Goal: Check status

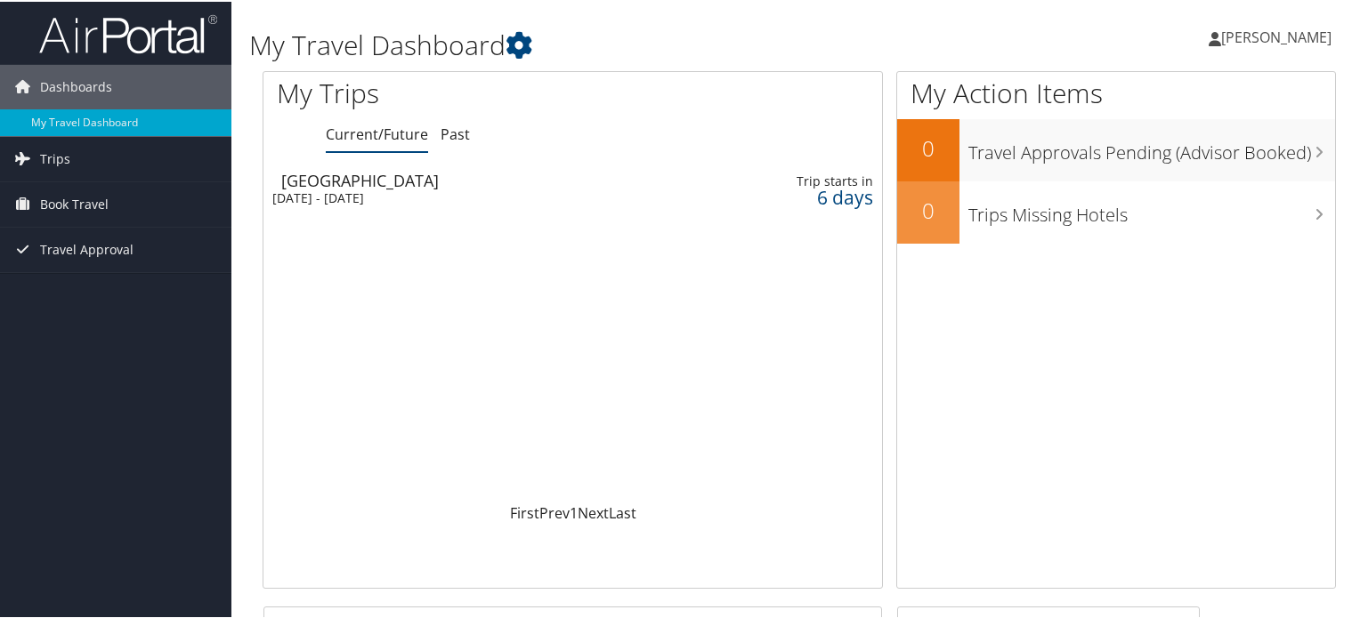
click at [349, 177] on div "[GEOGRAPHIC_DATA]" at bounding box center [479, 179] width 397 height 16
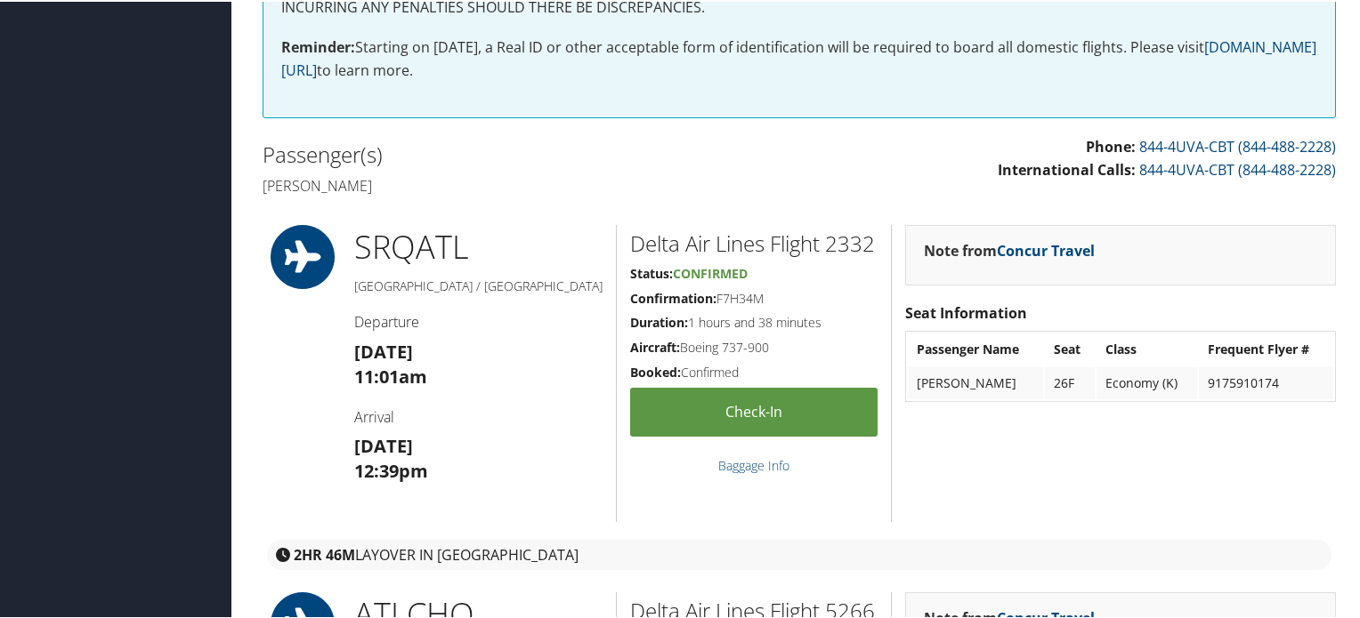
scroll to position [445, 0]
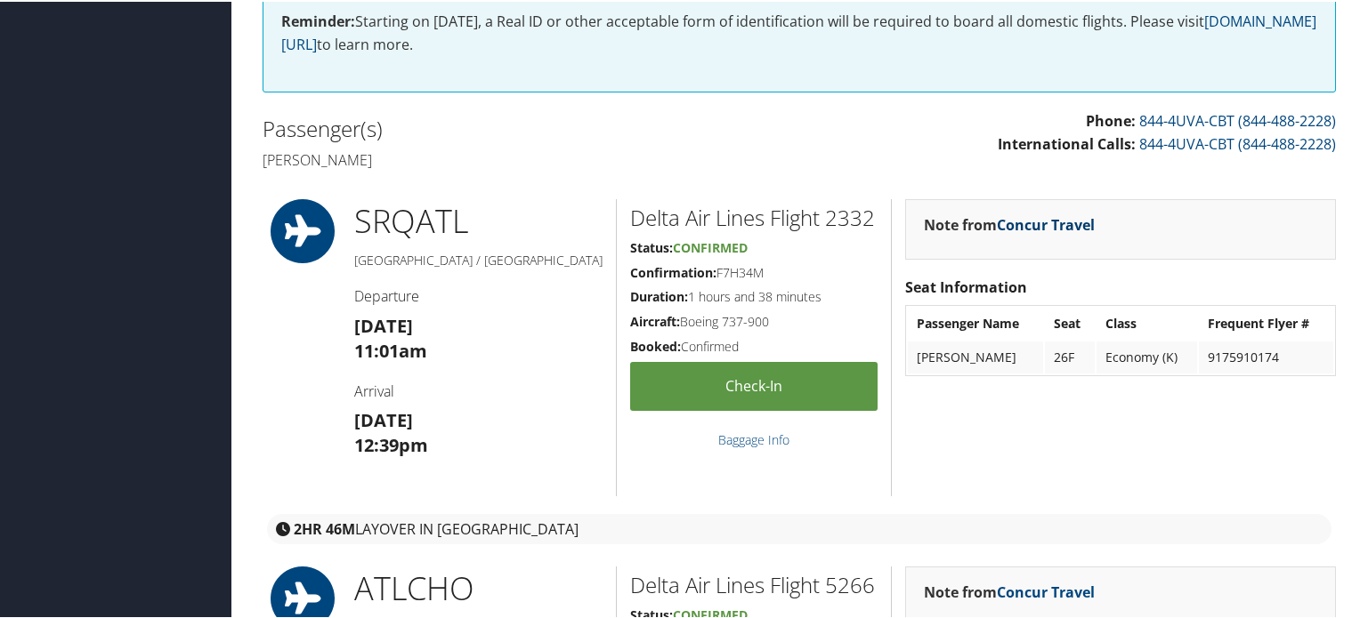
click at [1055, 225] on link "Concur Travel" at bounding box center [1046, 224] width 98 height 20
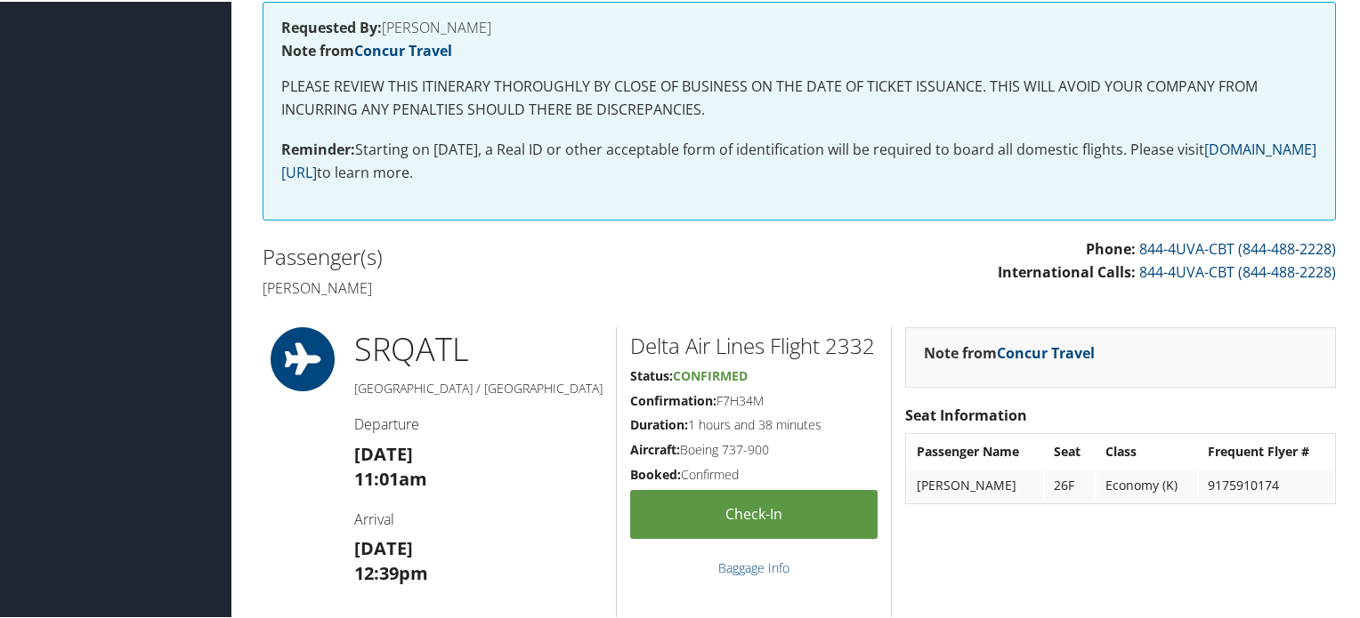
scroll to position [0, 0]
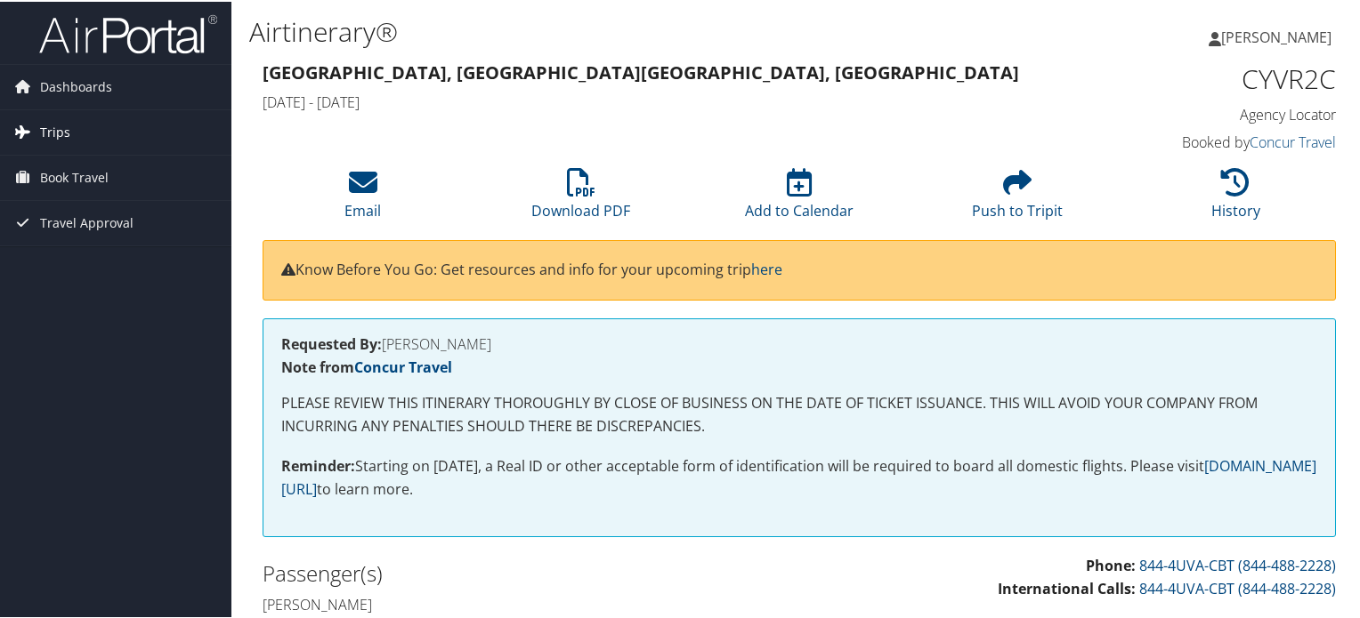
click at [67, 132] on span "Trips" at bounding box center [55, 131] width 30 height 44
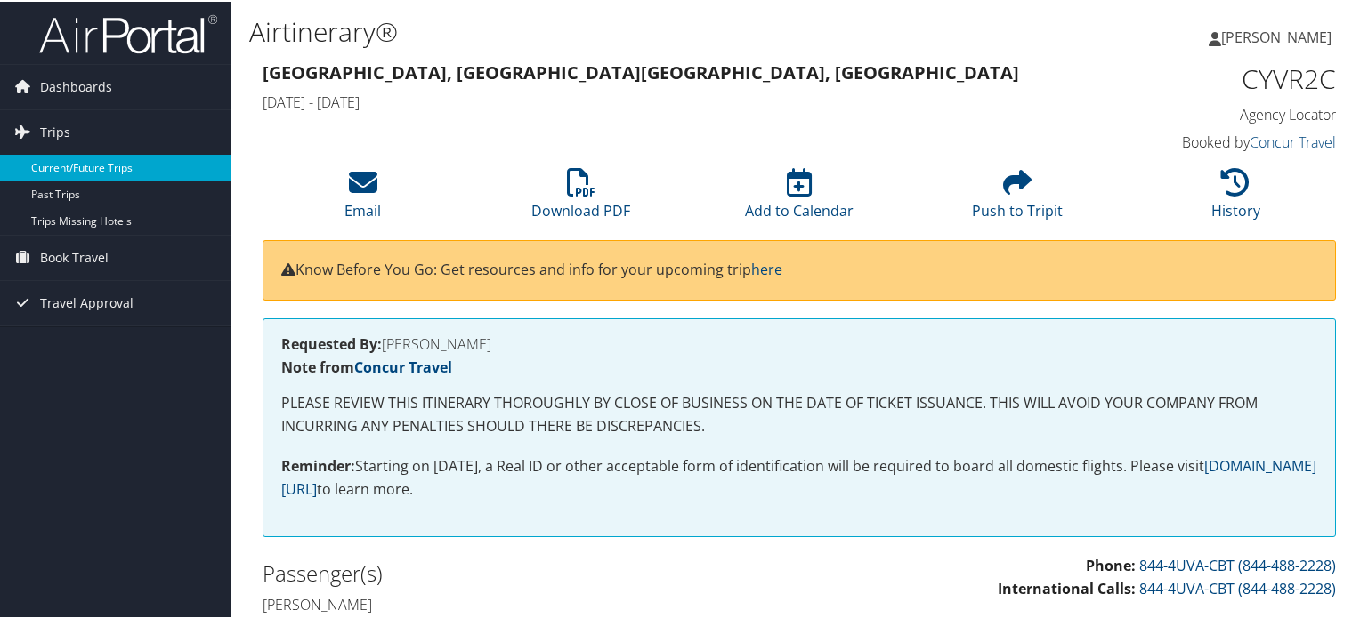
click at [68, 158] on link "Current/Future Trips" at bounding box center [115, 166] width 231 height 27
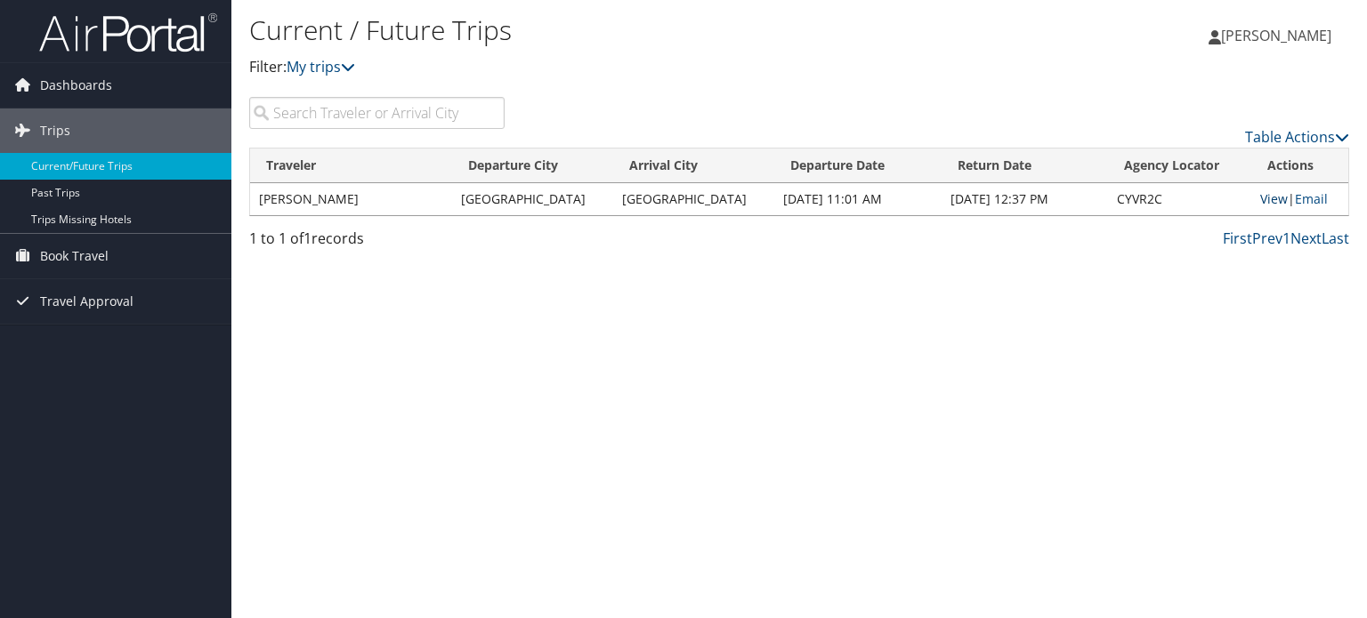
click at [1268, 199] on link "View" at bounding box center [1274, 198] width 28 height 17
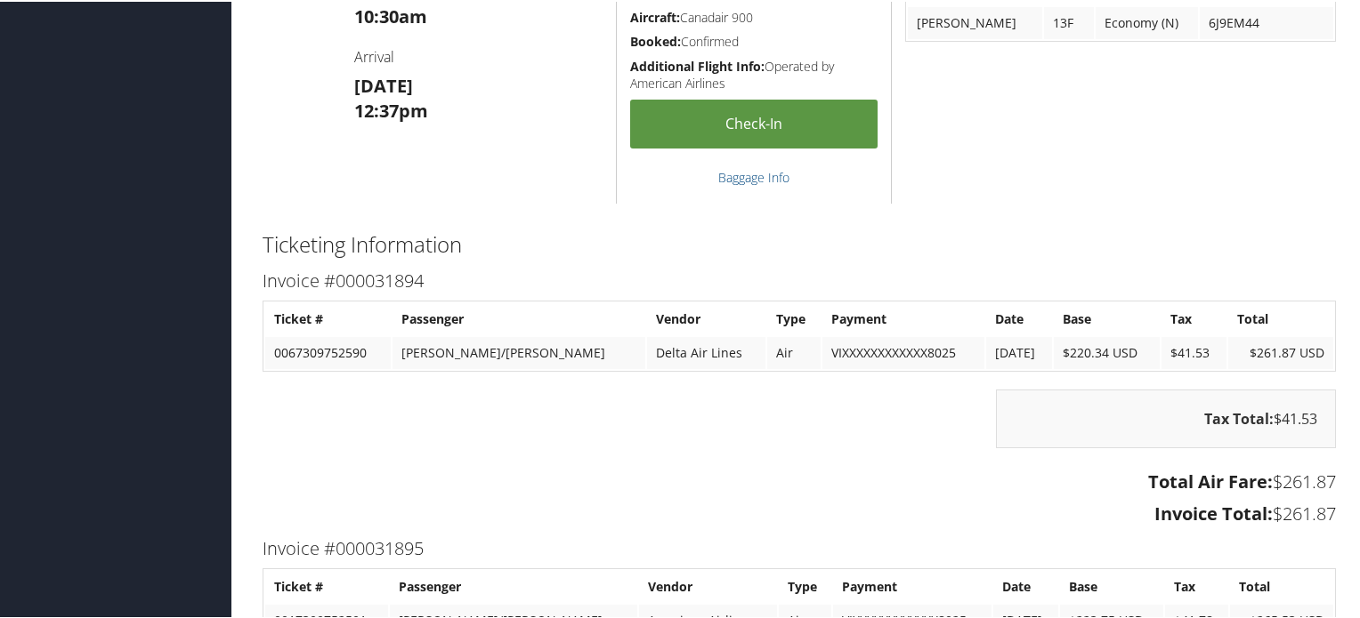
scroll to position [2560, 0]
